Goal: Transaction & Acquisition: Purchase product/service

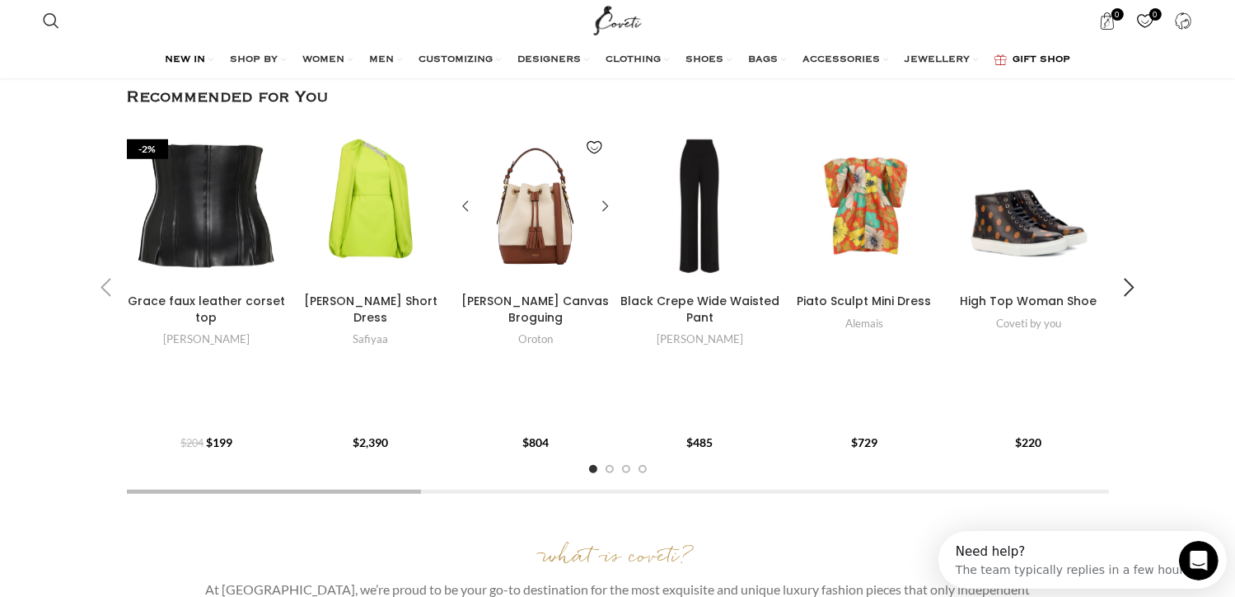
scroll to position [1071, 0]
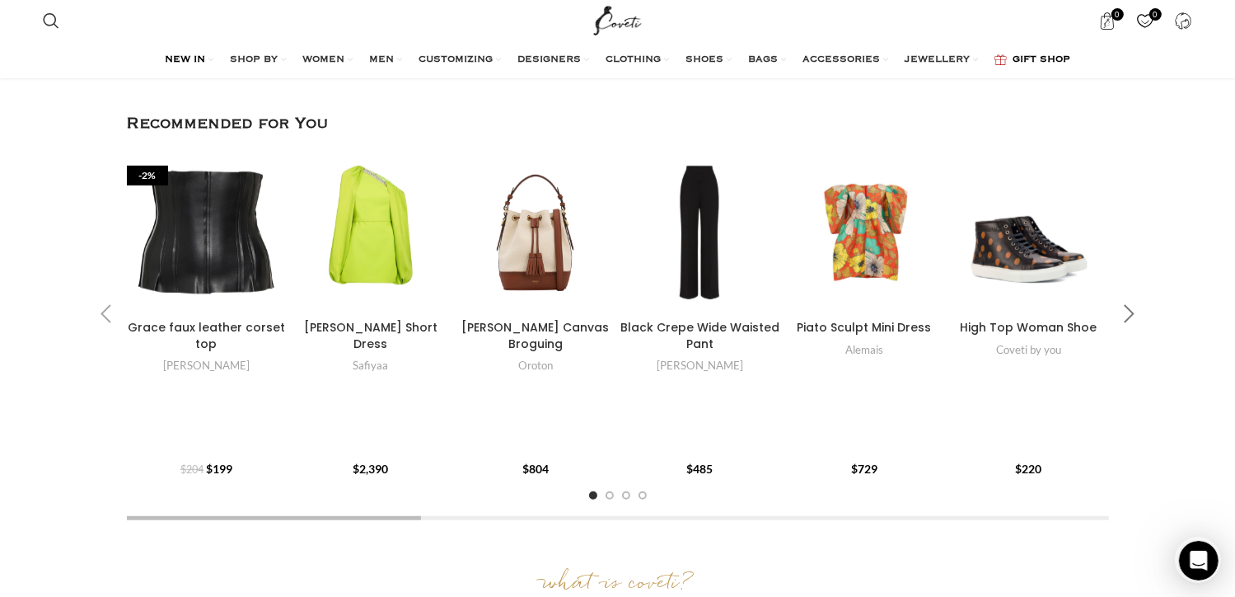
click at [1130, 313] on div "Next slide" at bounding box center [1129, 313] width 41 height 41
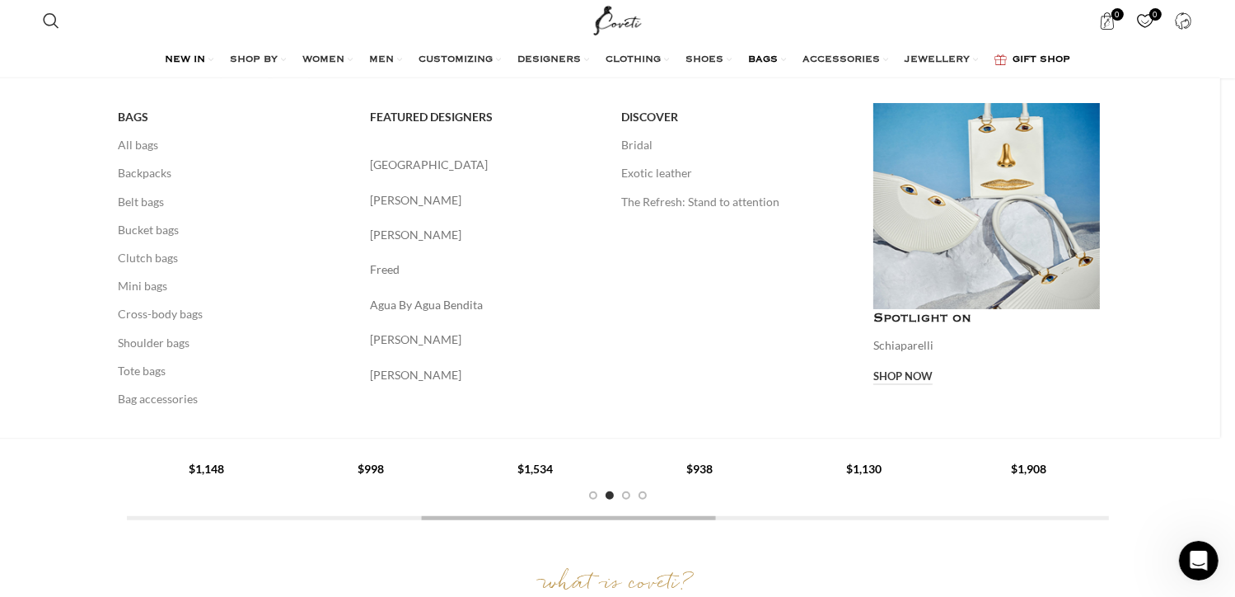
click at [771, 55] on span "BAGS" at bounding box center [763, 60] width 30 height 13
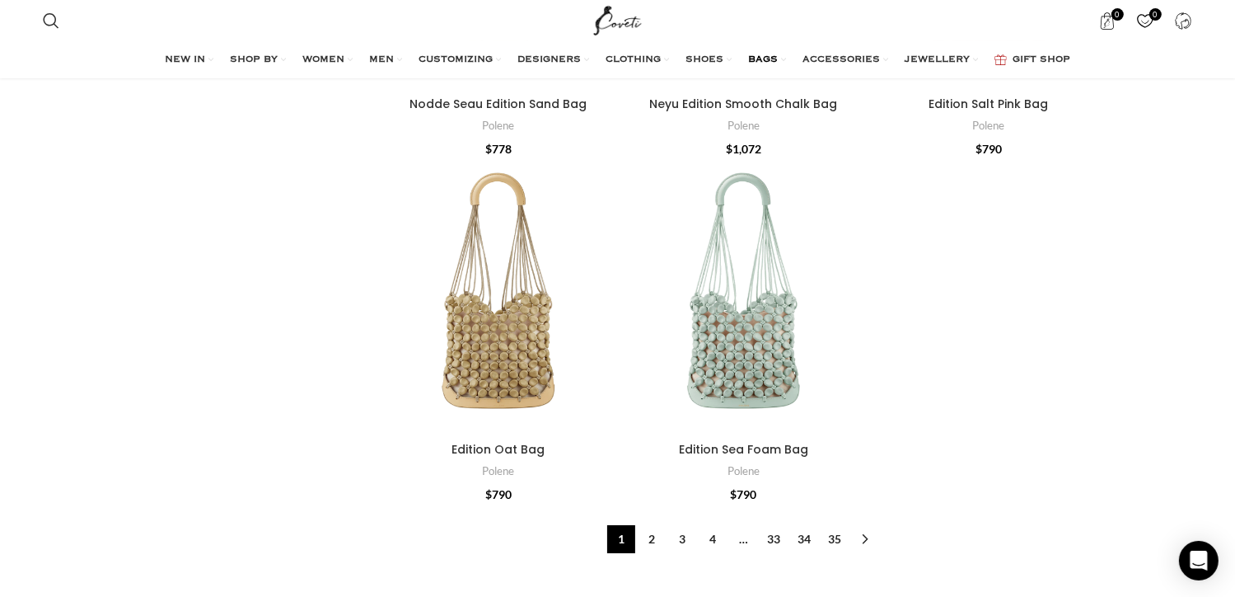
scroll to position [6180, 0]
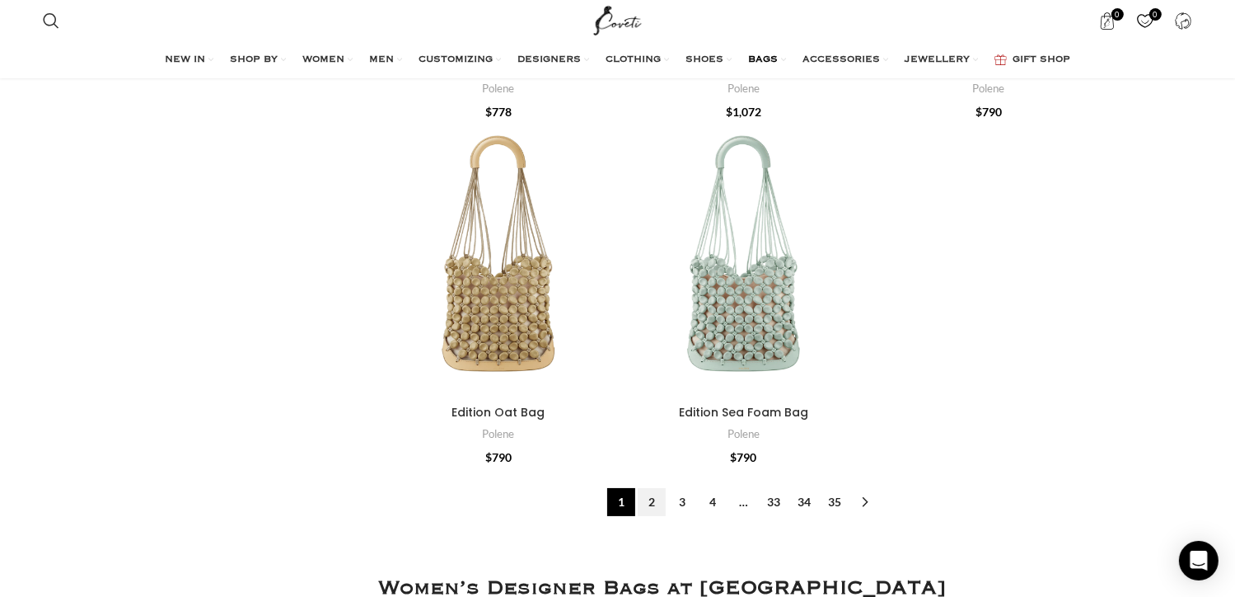
click at [644, 488] on link "2" at bounding box center [652, 502] width 28 height 28
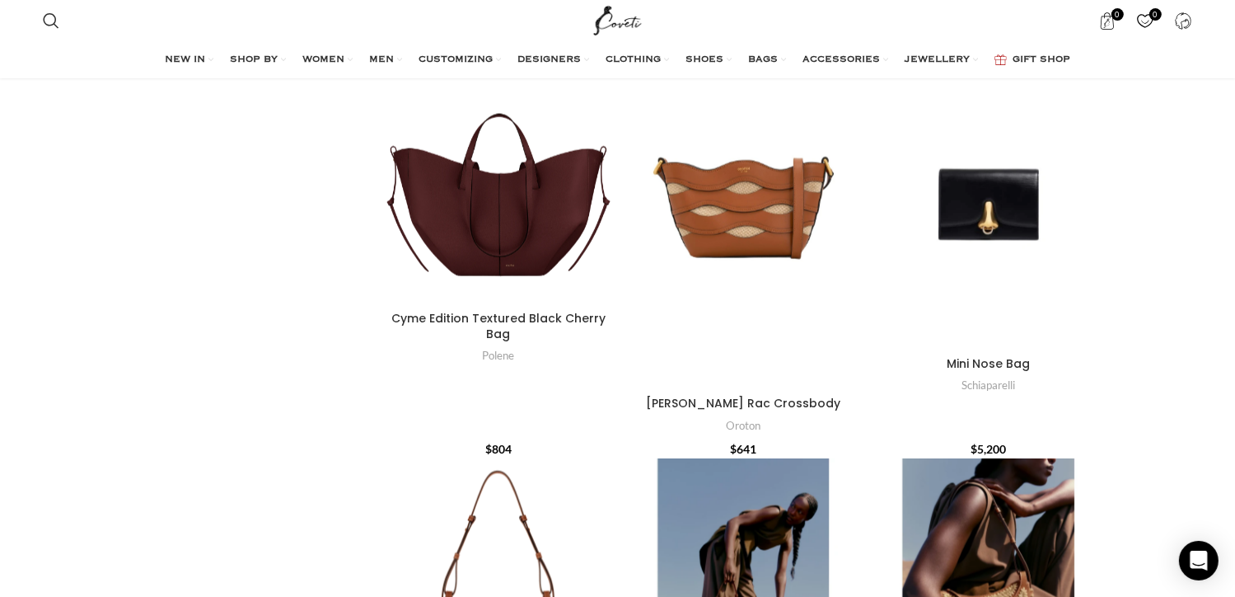
scroll to position [2637, 0]
